Goal: Task Accomplishment & Management: Manage account settings

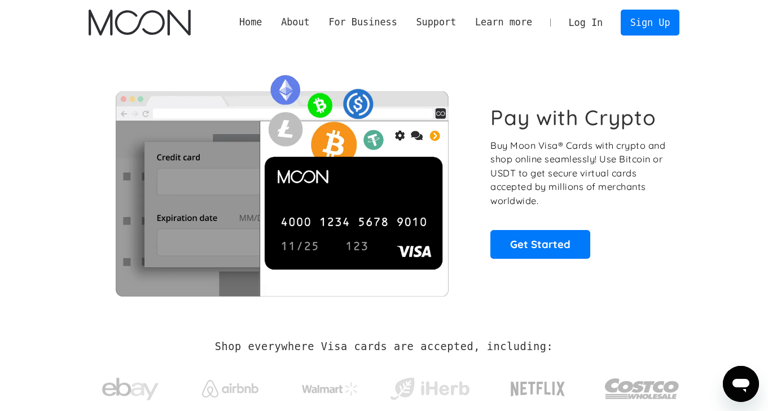
click at [581, 23] on link "Log In" at bounding box center [585, 22] width 53 height 25
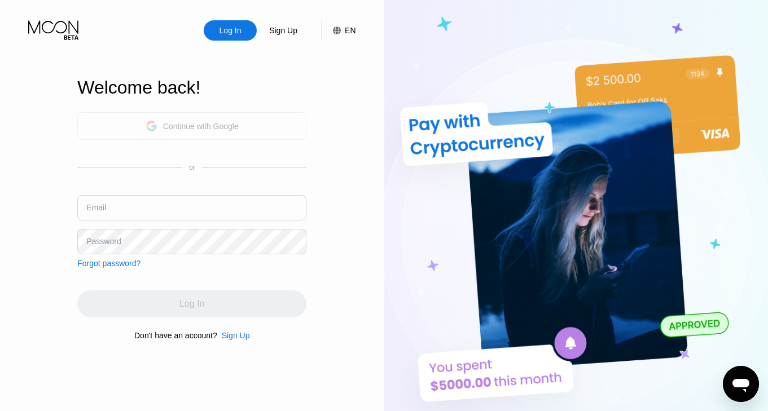
click at [215, 126] on div "Continue with Google" at bounding box center [201, 126] width 76 height 9
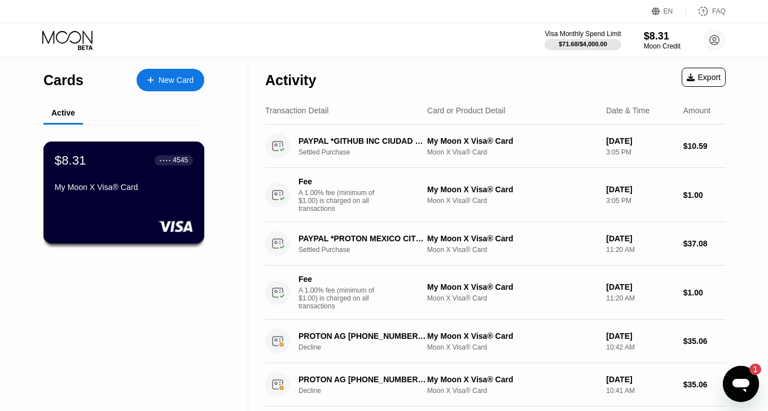
click at [86, 220] on div "$8.31 ● ● ● ● 4545 My Moon X Visa® Card" at bounding box center [123, 193] width 161 height 102
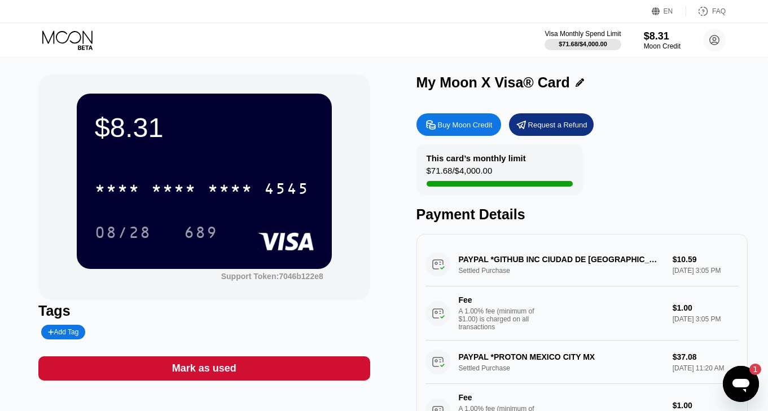
click at [87, 29] on div "Visa Monthly Spend Limit $71.68 / $4,000.00 $8.31 Moon Credit [PERSON_NAME] [EM…" at bounding box center [384, 40] width 768 height 34
click at [86, 37] on icon at bounding box center [68, 40] width 52 height 20
